Goal: Task Accomplishment & Management: Manage account settings

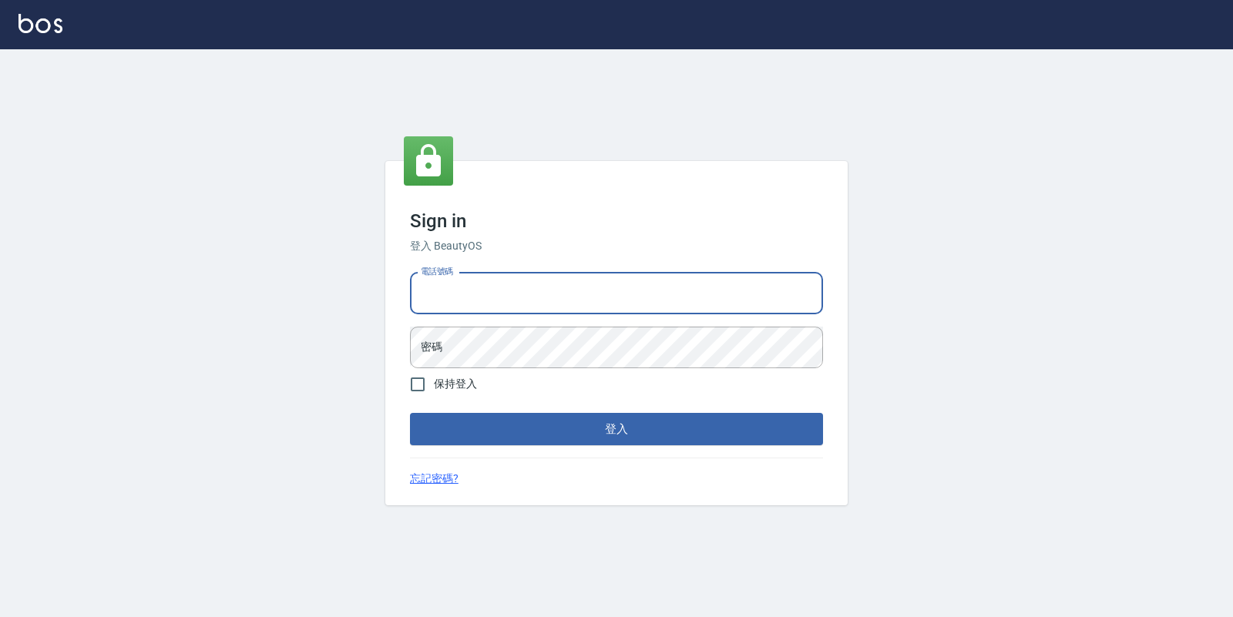
click at [465, 278] on input "電話號碼" at bounding box center [616, 294] width 413 height 42
type input "0974376310"
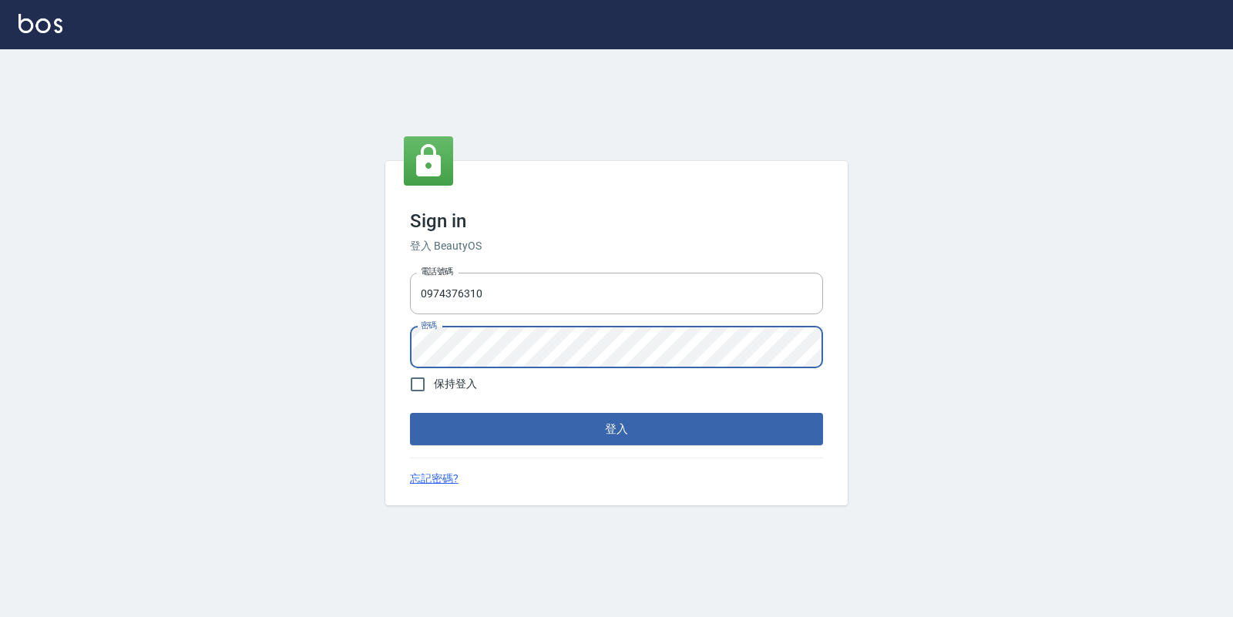
click at [410, 413] on button "登入" at bounding box center [616, 429] width 413 height 32
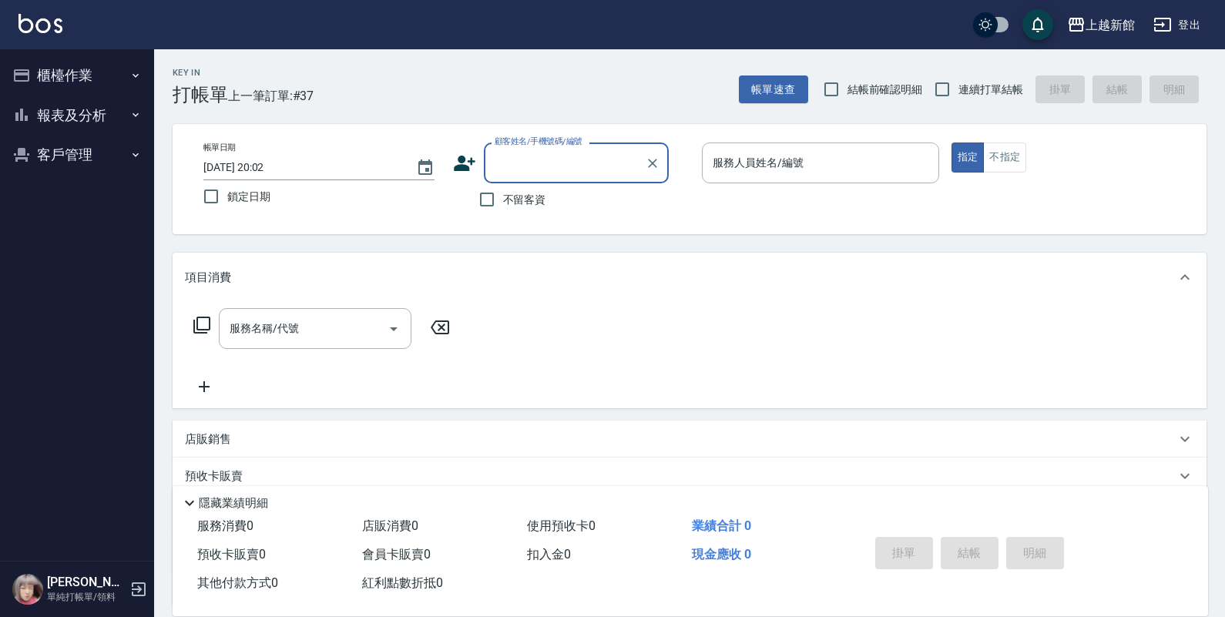
click at [65, 110] on button "報表及分析" at bounding box center [77, 116] width 142 height 40
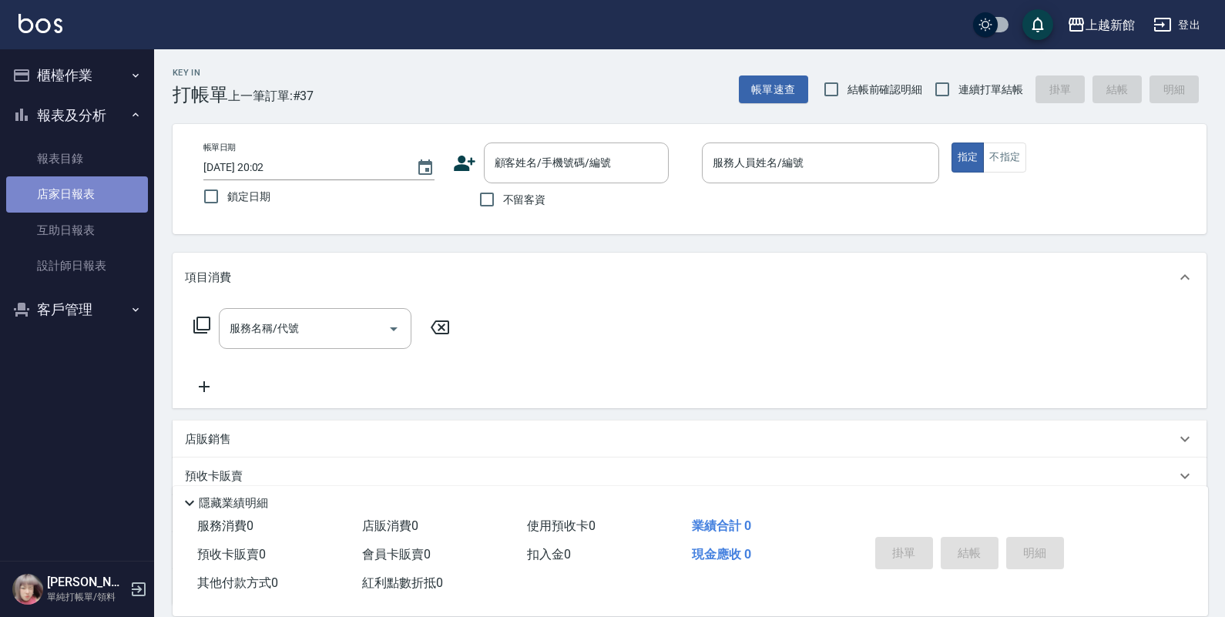
click at [72, 198] on link "店家日報表" at bounding box center [77, 193] width 142 height 35
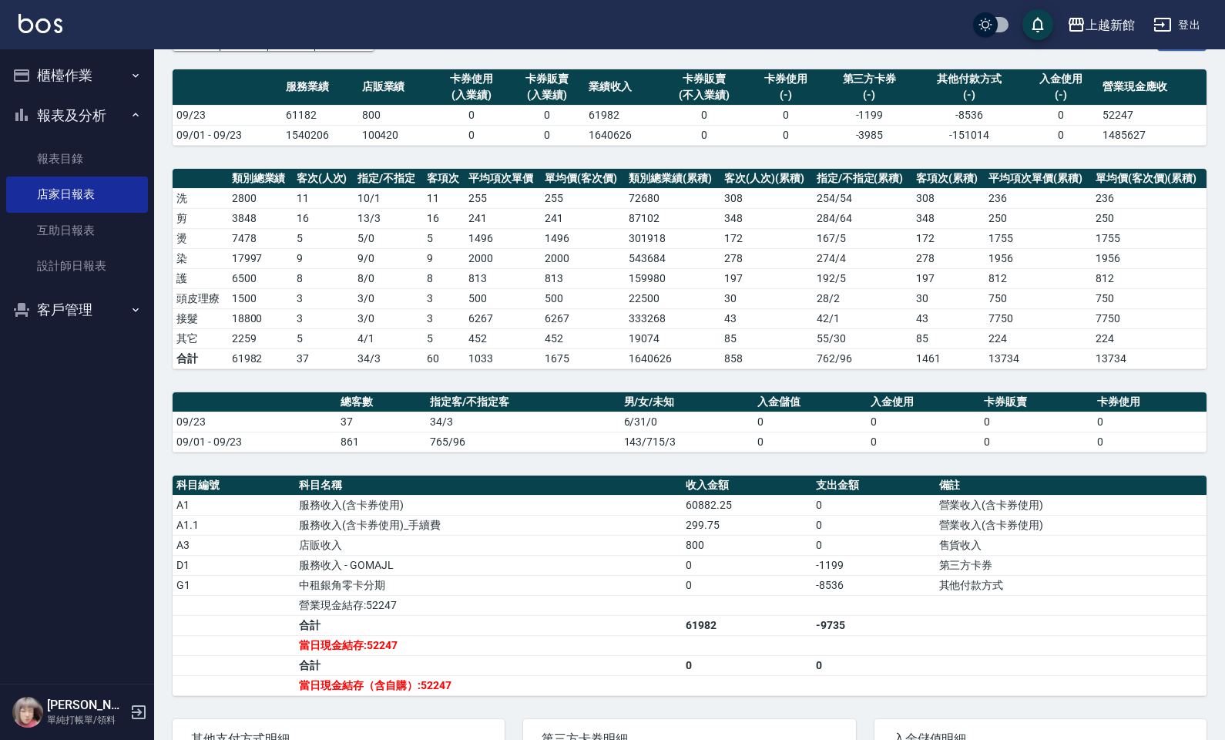
scroll to position [116, 0]
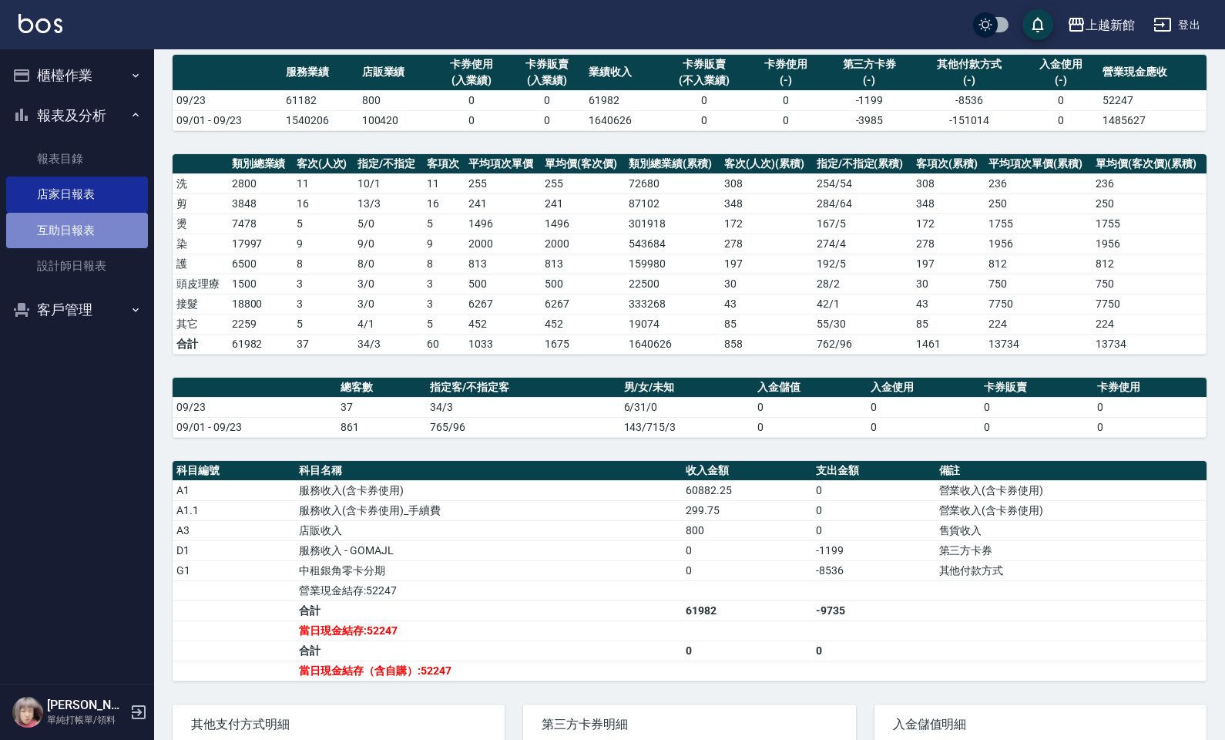
click at [127, 218] on link "互助日報表" at bounding box center [77, 230] width 142 height 35
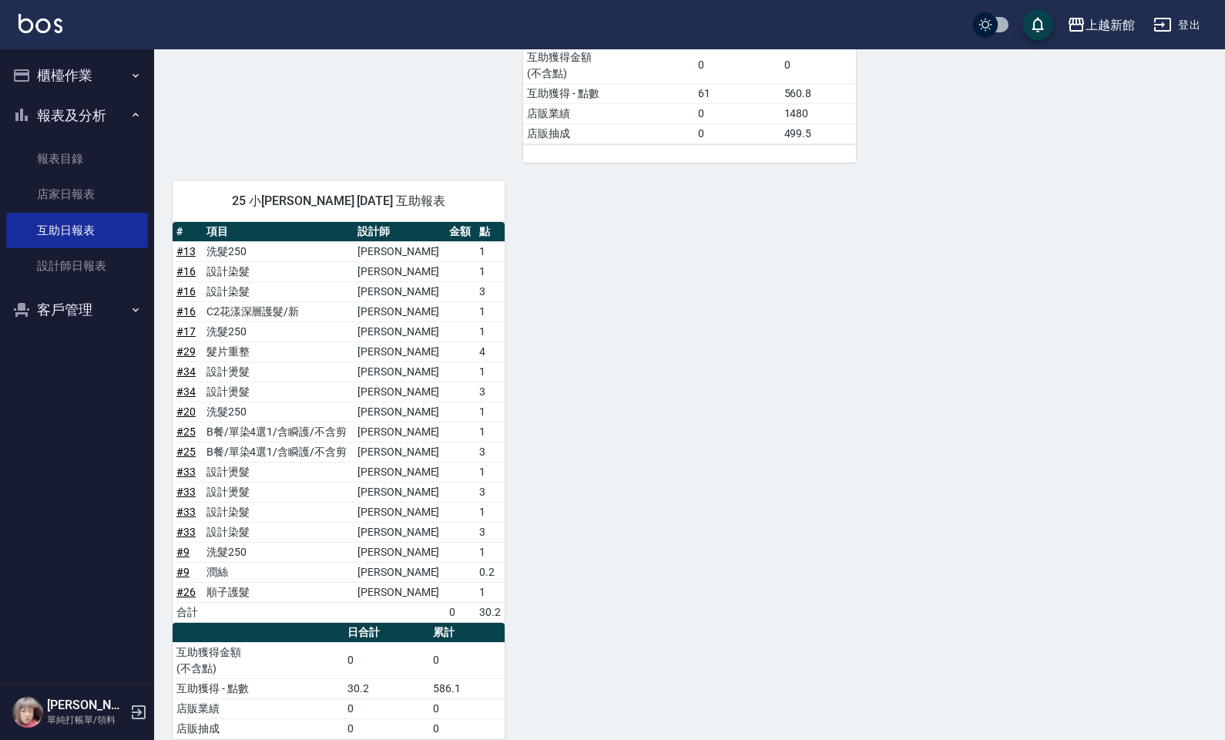
scroll to position [1225, 0]
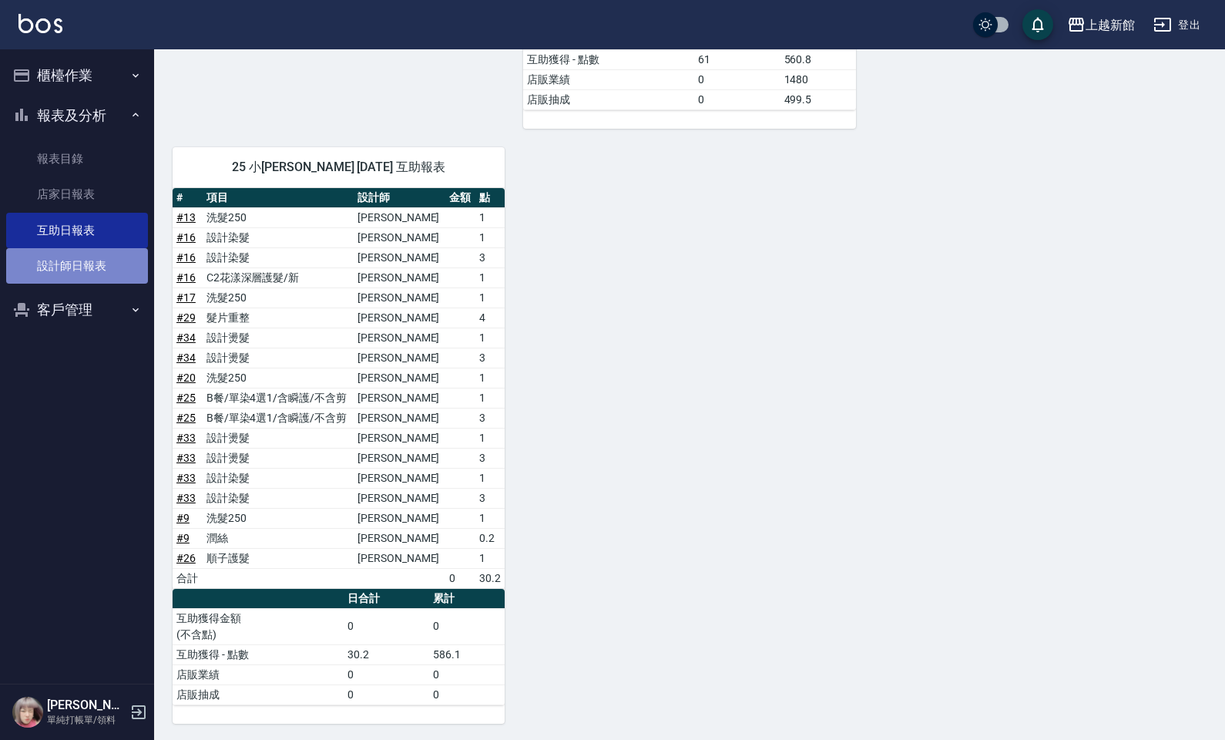
click at [116, 253] on link "設計師日報表" at bounding box center [77, 265] width 142 height 35
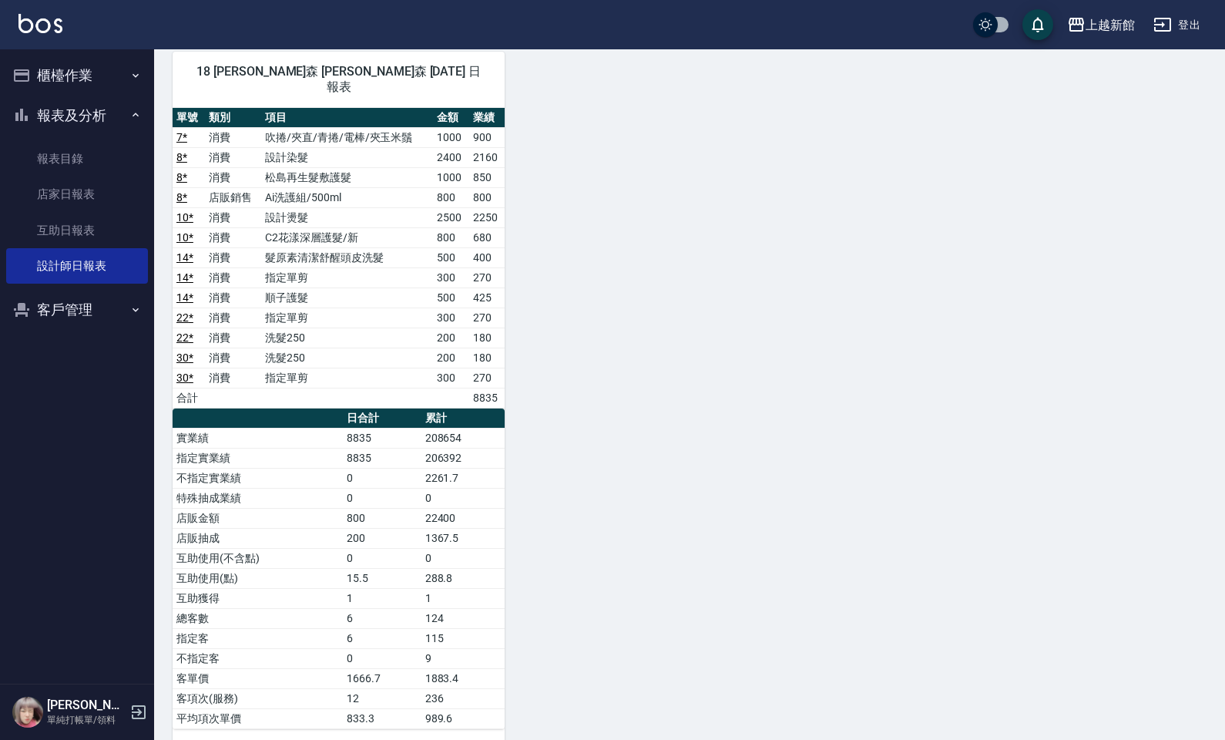
scroll to position [1626, 0]
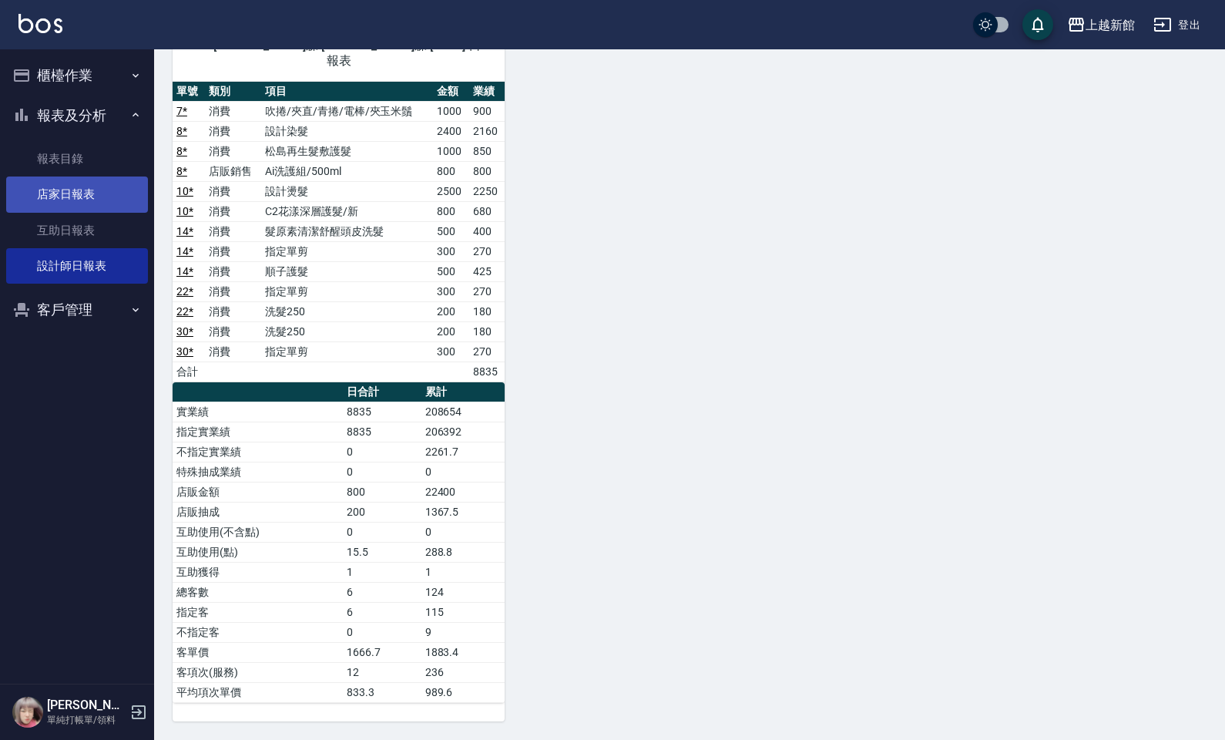
drag, startPoint x: 83, startPoint y: 186, endPoint x: 91, endPoint y: 194, distance: 10.9
click at [83, 189] on link "店家日報表" at bounding box center [77, 193] width 142 height 35
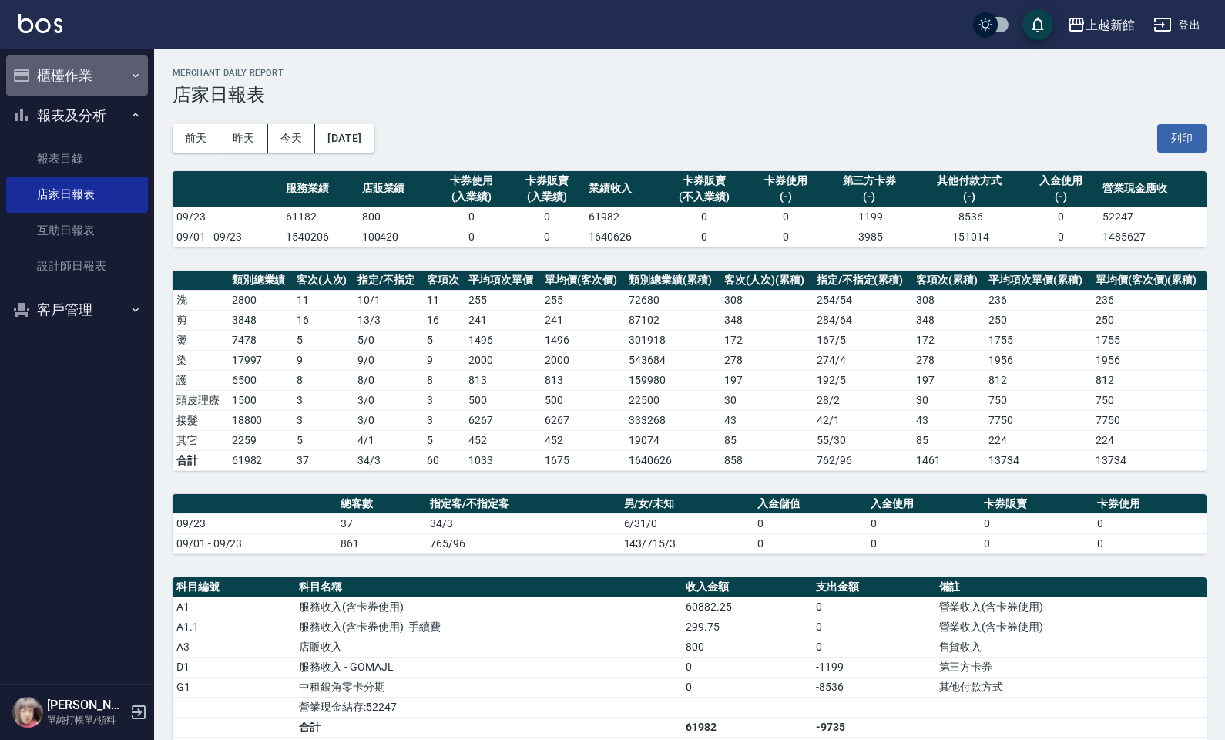
click at [126, 78] on button "櫃檯作業" at bounding box center [77, 75] width 142 height 40
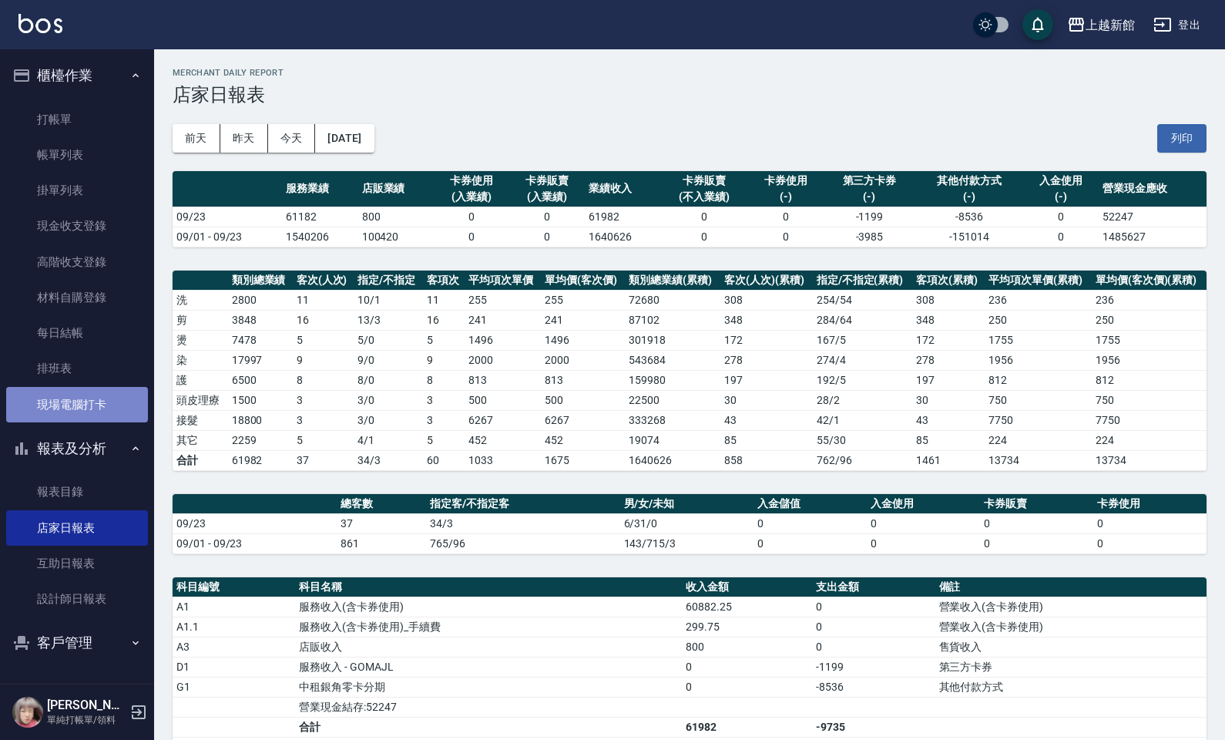
click at [60, 409] on link "現場電腦打卡" at bounding box center [77, 404] width 142 height 35
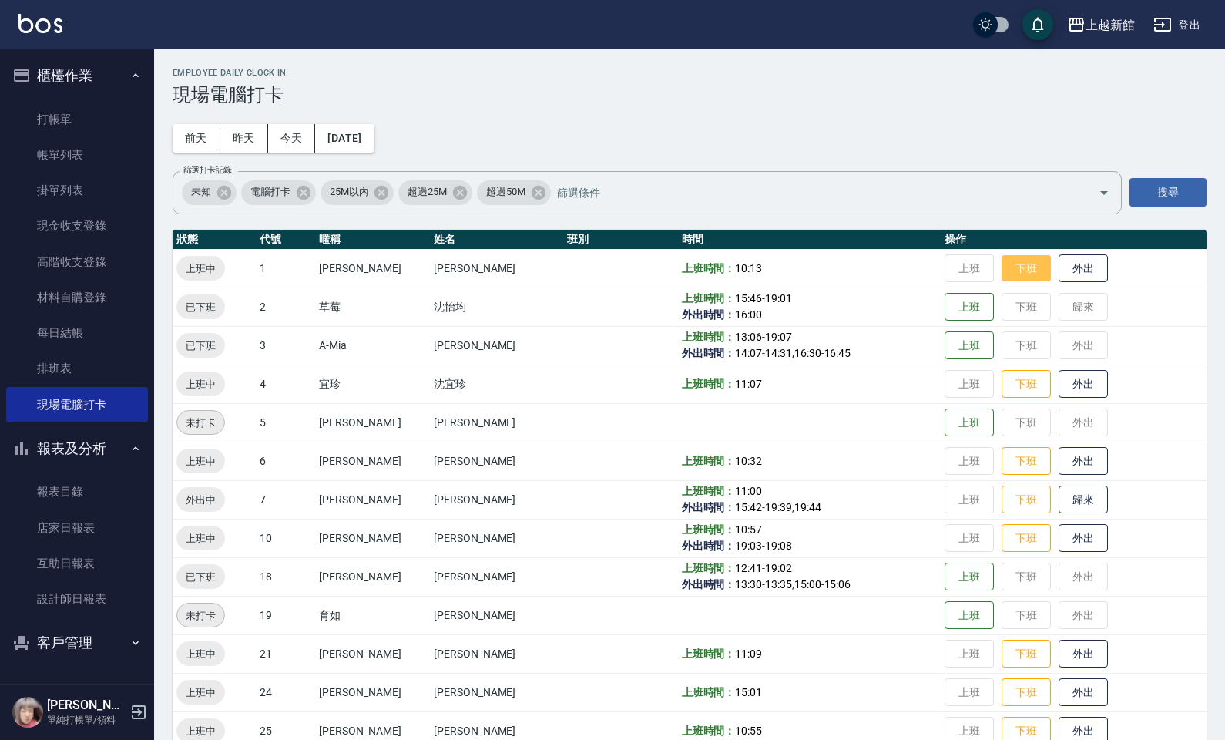
click at [1008, 268] on button "下班" at bounding box center [1026, 268] width 49 height 27
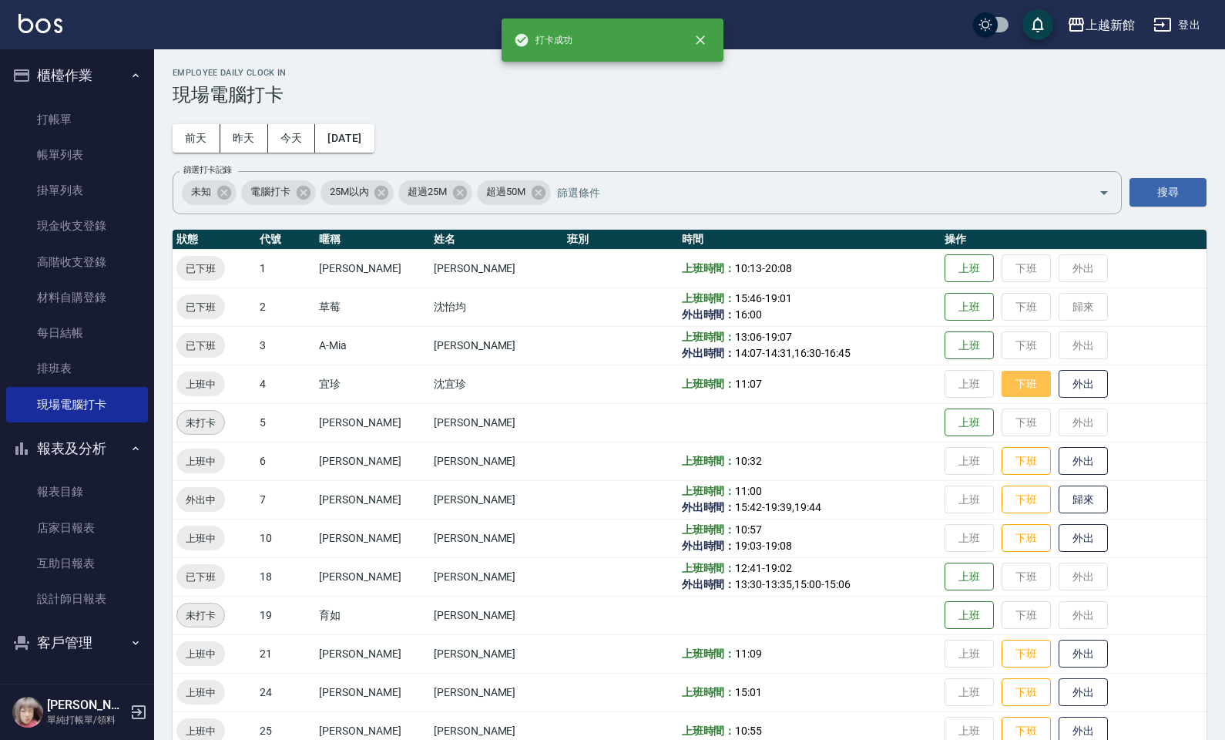
click at [1019, 387] on button "下班" at bounding box center [1026, 384] width 49 height 27
click at [1008, 457] on button "下班" at bounding box center [1026, 461] width 49 height 27
click at [1013, 498] on button "下班" at bounding box center [1026, 499] width 49 height 27
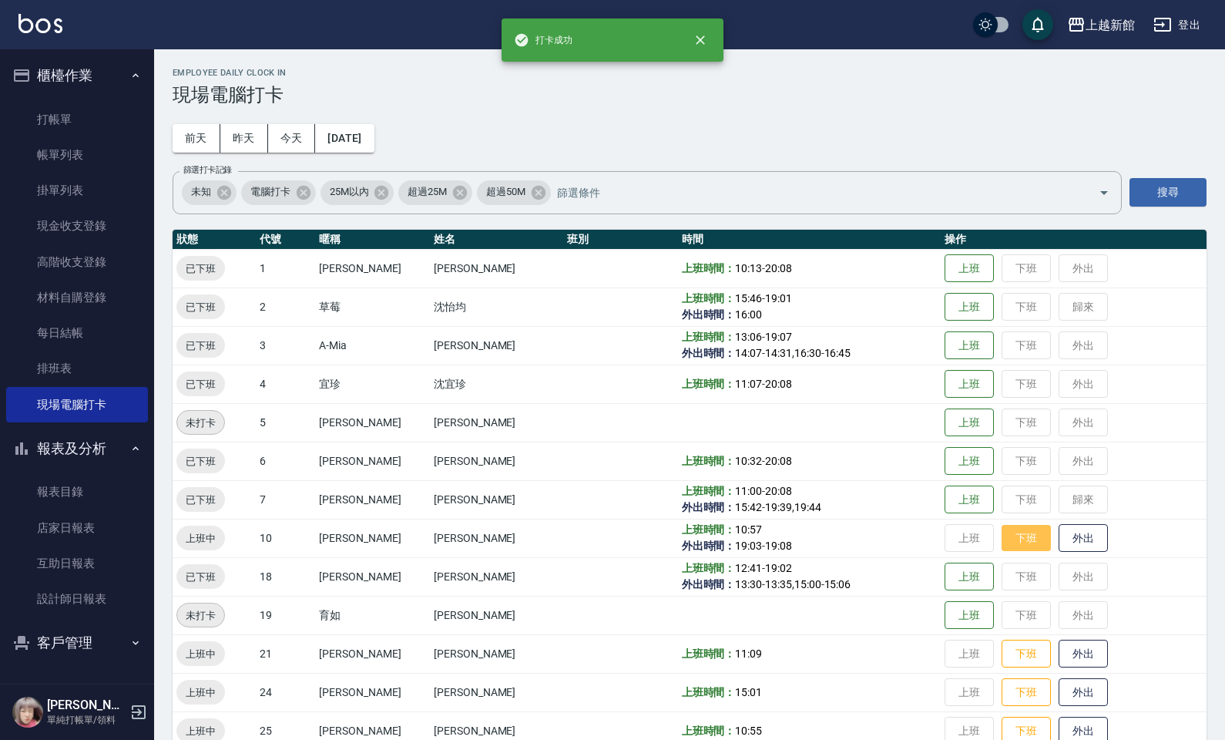
click at [1014, 536] on button "下班" at bounding box center [1026, 538] width 49 height 27
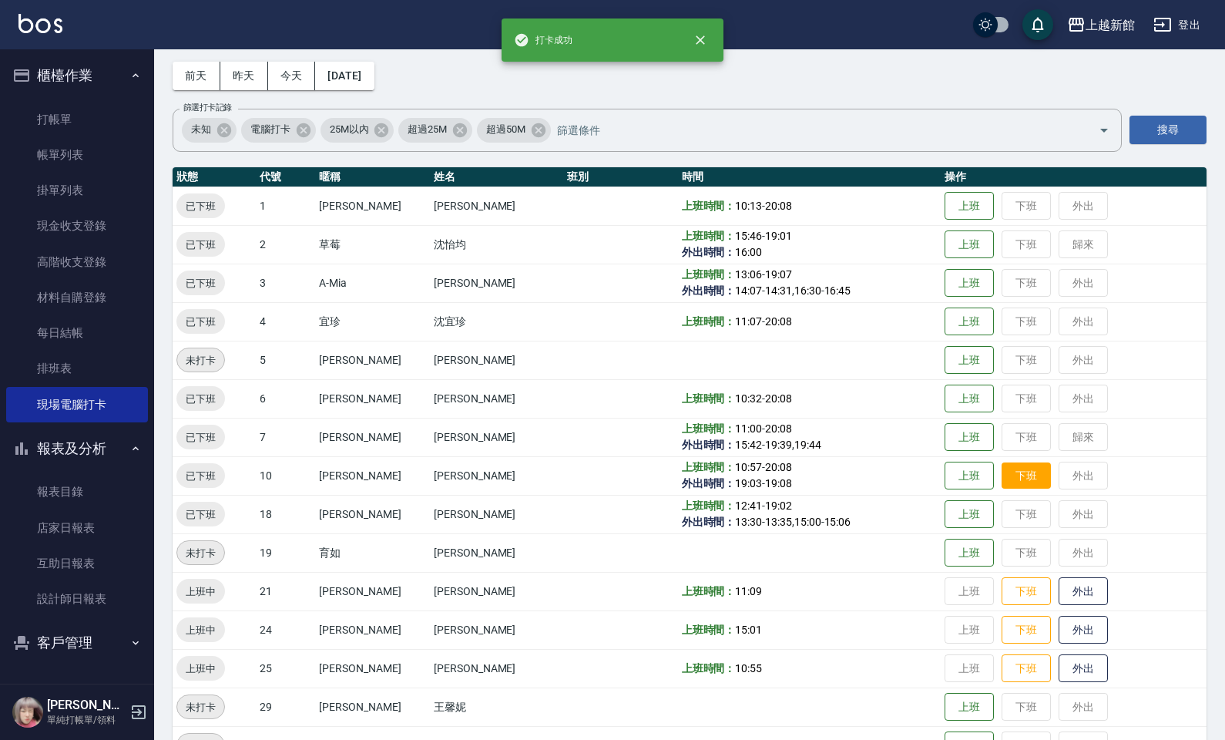
scroll to position [96, 0]
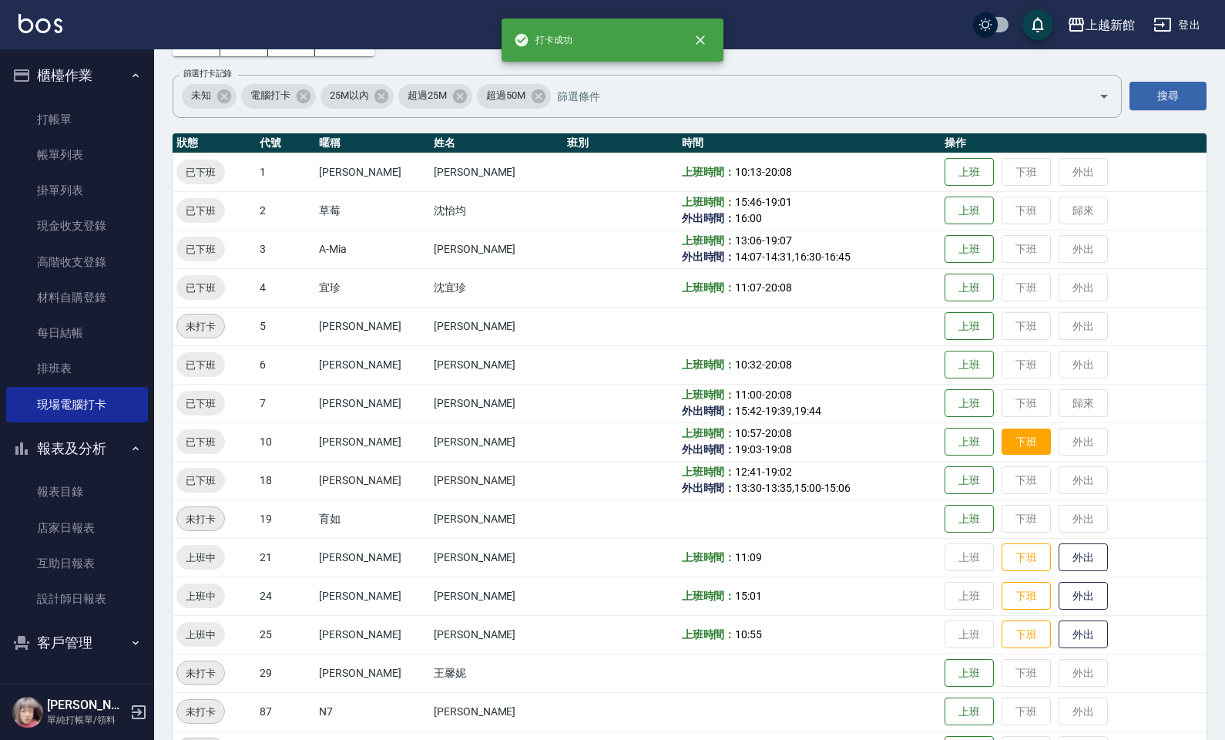
click at [1014, 536] on td "上班 下班 外出" at bounding box center [1074, 518] width 266 height 39
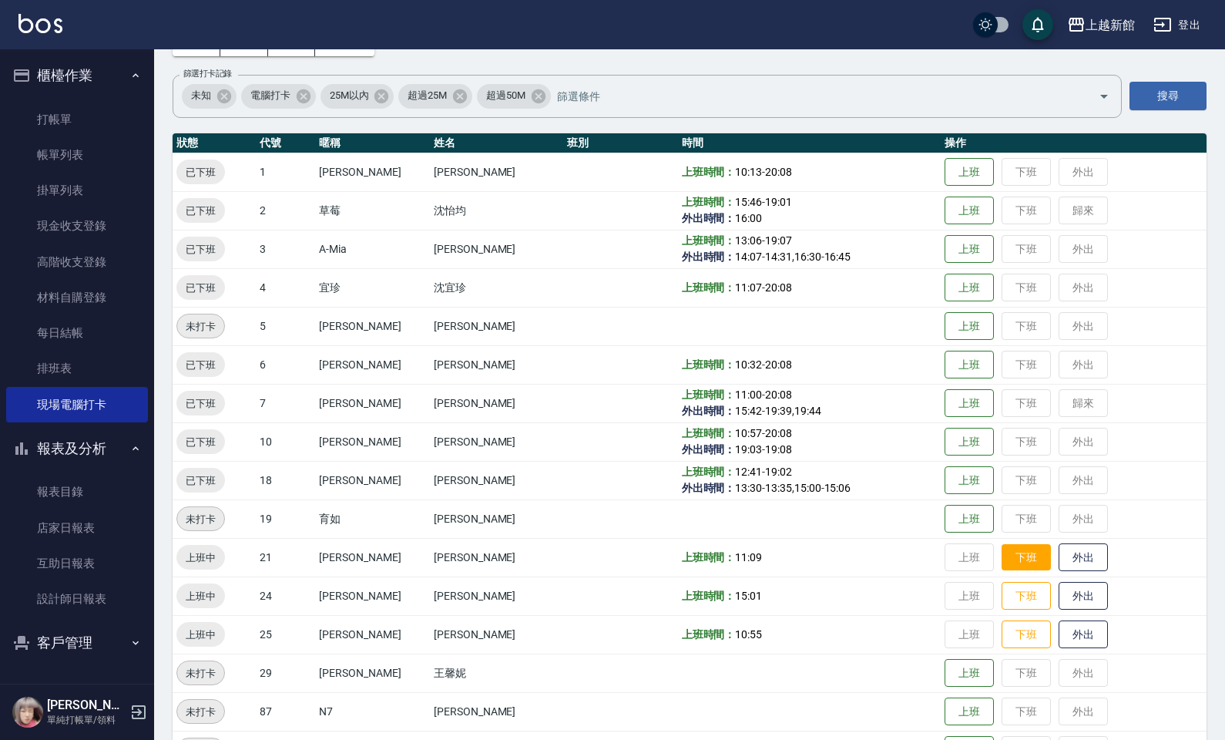
click at [1011, 545] on button "下班" at bounding box center [1026, 557] width 49 height 27
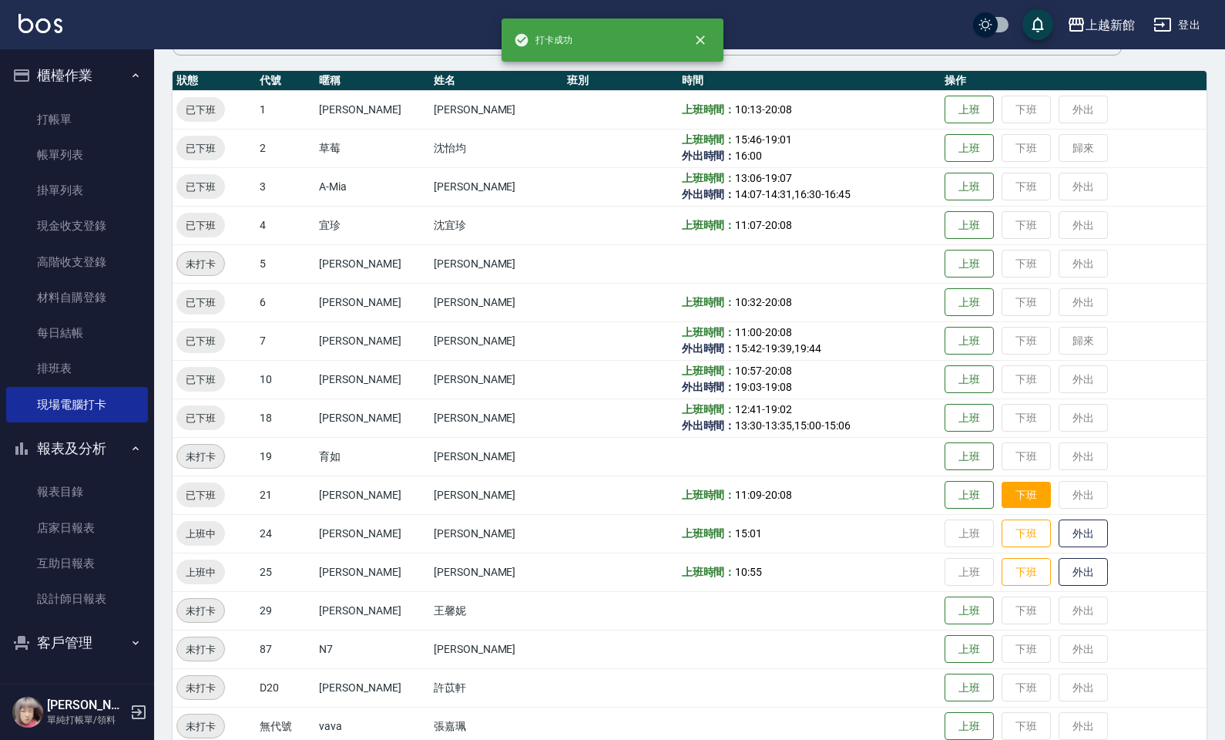
scroll to position [193, 0]
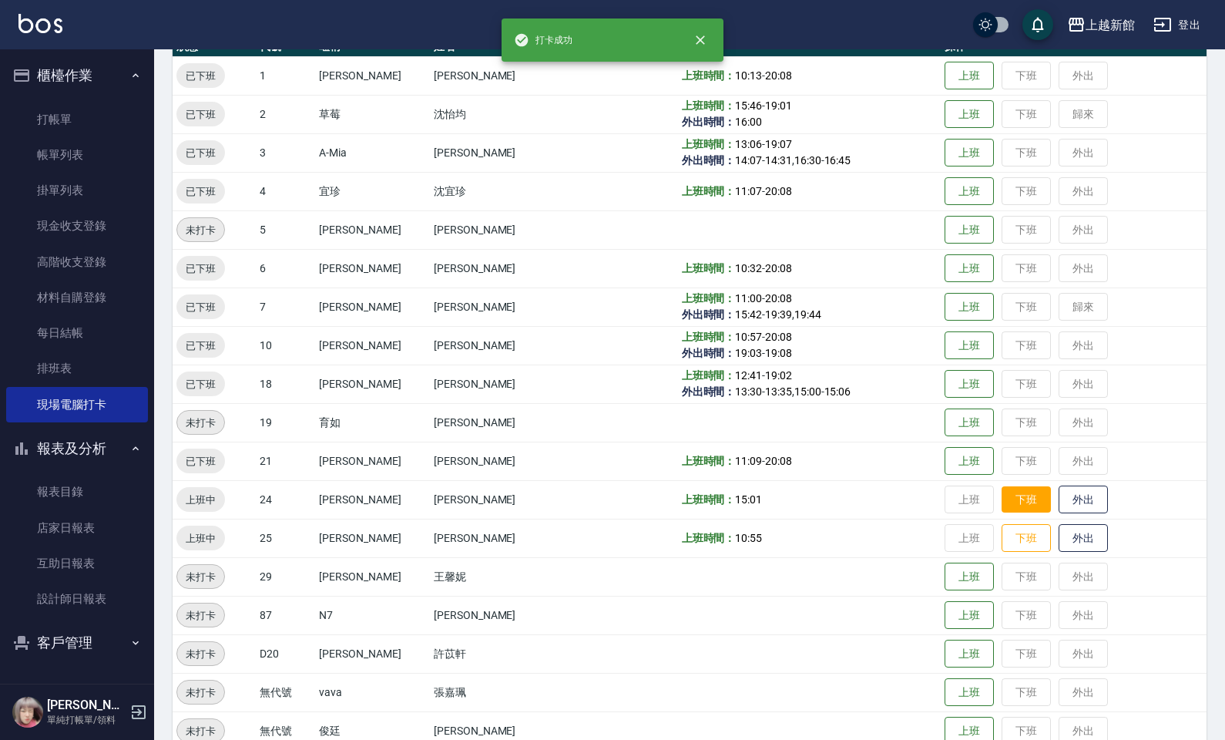
click at [1002, 490] on button "下班" at bounding box center [1026, 499] width 49 height 27
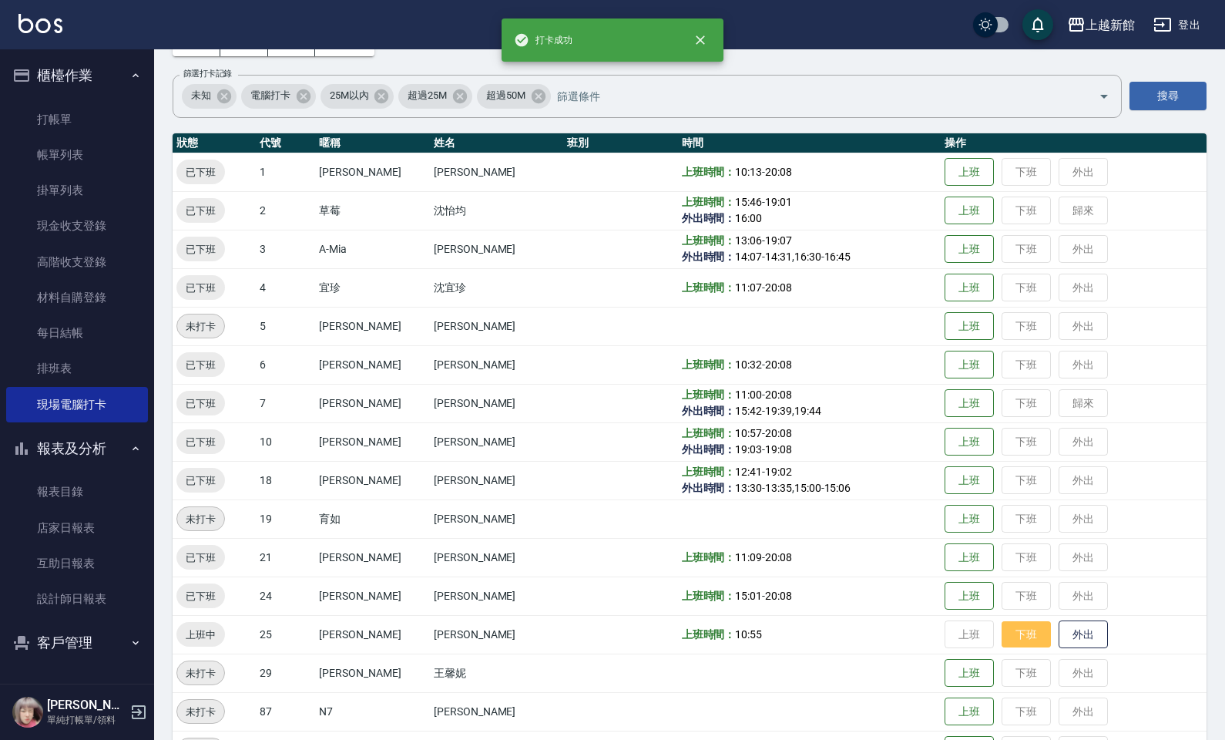
click at [1002, 616] on button "下班" at bounding box center [1026, 634] width 49 height 27
click at [133, 616] on icon "button" at bounding box center [139, 712] width 14 height 14
